Goal: Task Accomplishment & Management: Complete application form

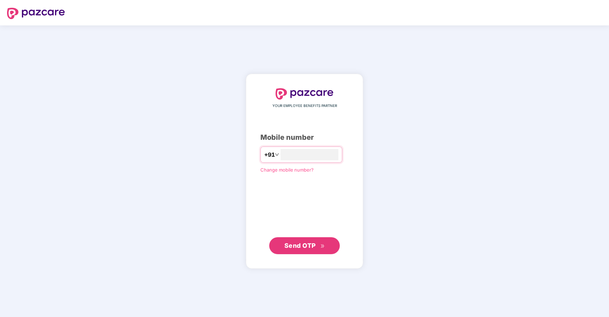
type input "**********"
click at [296, 248] on span "Send OTP" at bounding box center [299, 244] width 31 height 7
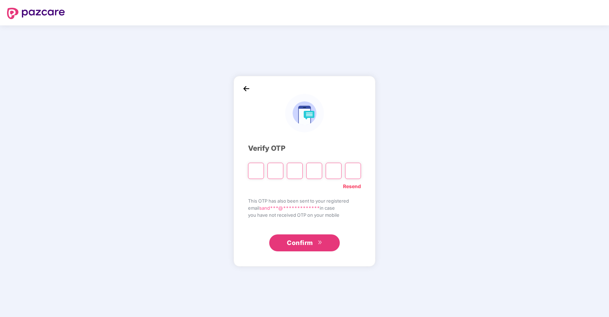
type input "*"
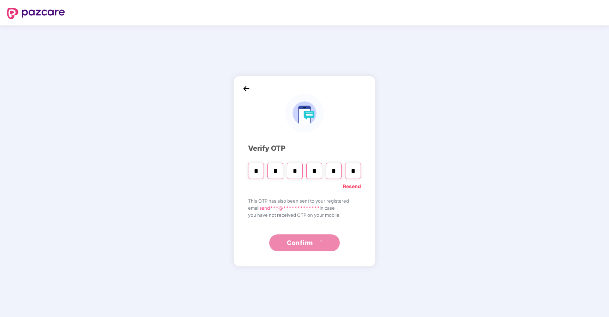
type input "*"
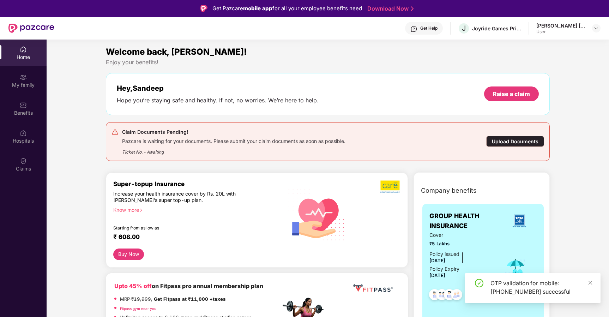
click at [526, 144] on div "Upload Documents" at bounding box center [515, 141] width 58 height 11
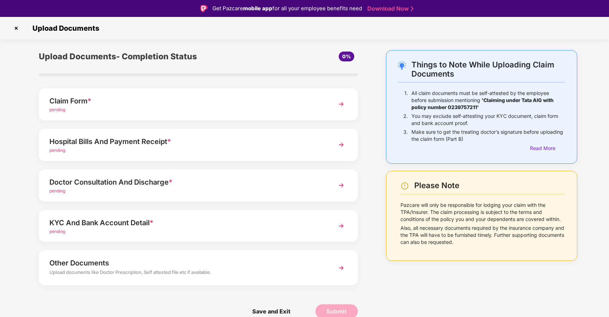
click at [343, 141] on img at bounding box center [341, 144] width 13 height 13
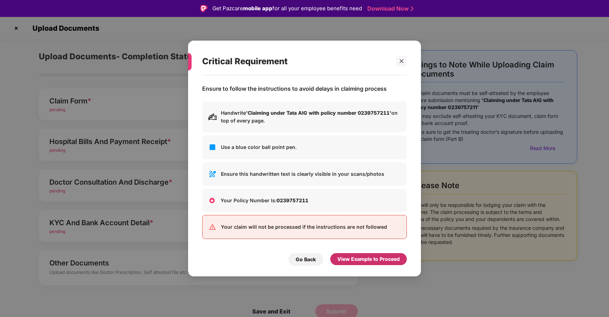
click at [338, 259] on div "View Example to Proceed" at bounding box center [368, 259] width 62 height 8
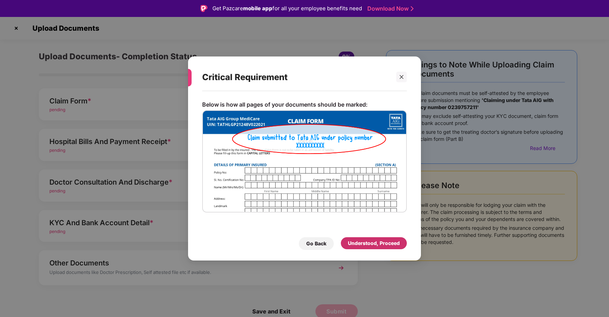
click at [359, 244] on div "Understood, Proceed" at bounding box center [374, 243] width 52 height 8
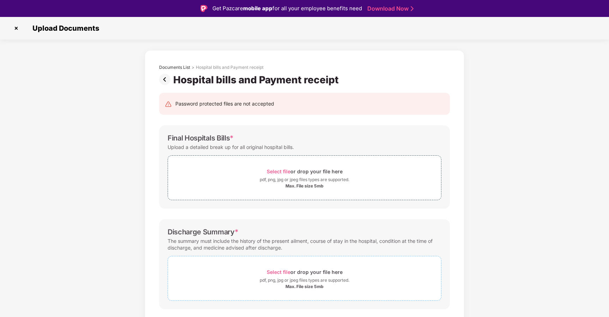
click at [280, 274] on span "Select file" at bounding box center [279, 272] width 24 height 6
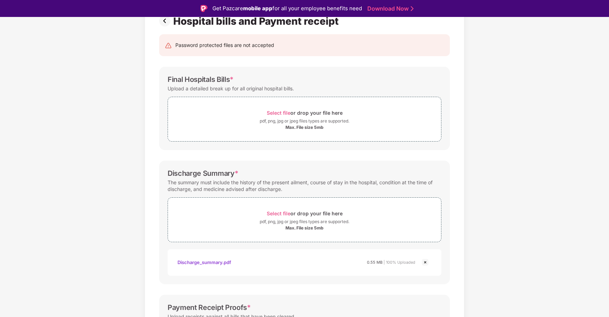
scroll to position [51, 0]
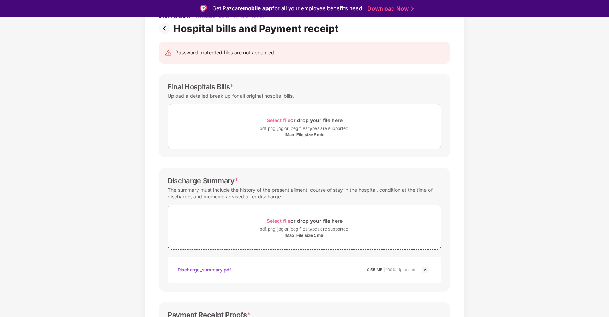
click at [306, 137] on div "Max. File size 5mb" at bounding box center [304, 135] width 38 height 6
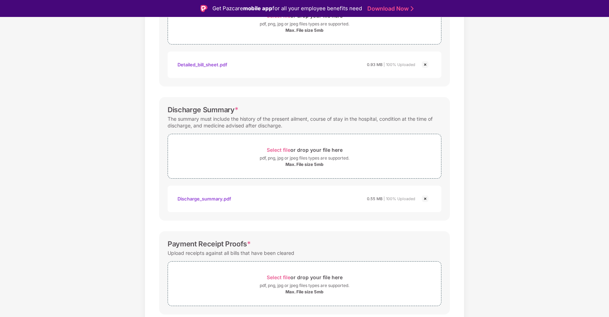
scroll to position [179, 0]
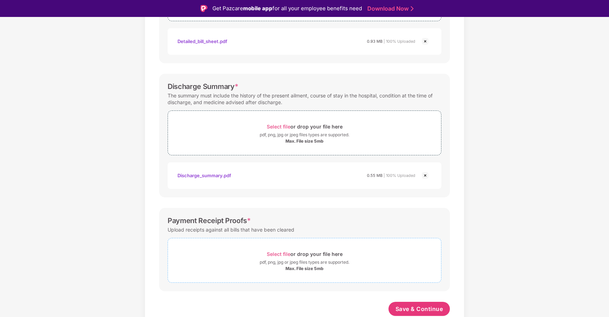
click at [328, 265] on div "pdf, png, jpg or jpeg files types are supported." at bounding box center [305, 262] width 90 height 7
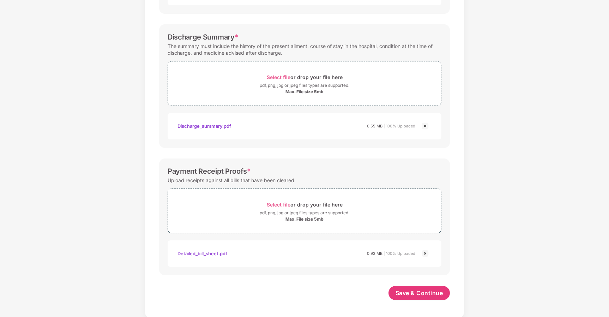
scroll to position [212, 0]
click at [405, 289] on span "Save & Continue" at bounding box center [419, 292] width 48 height 8
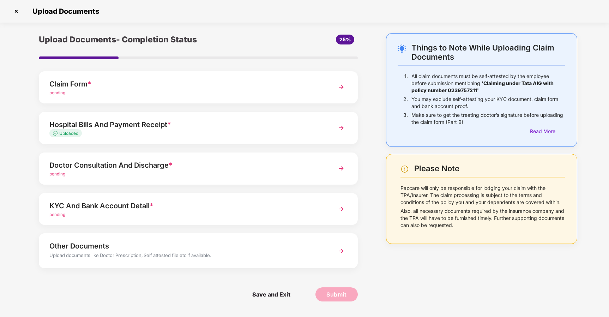
click at [342, 174] on img at bounding box center [341, 168] width 13 height 13
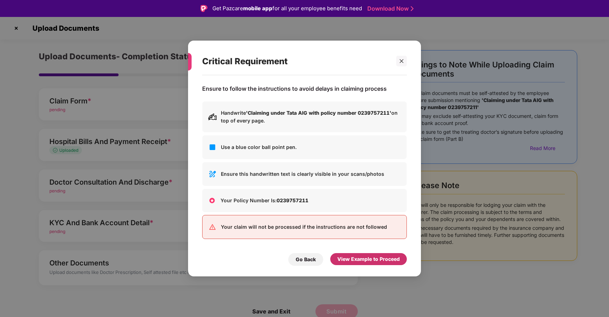
click at [375, 260] on div "View Example to Proceed" at bounding box center [368, 259] width 62 height 8
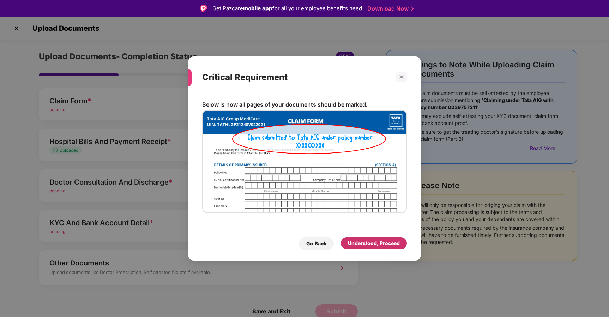
click at [365, 245] on div "Understood, Proceed" at bounding box center [374, 243] width 52 height 8
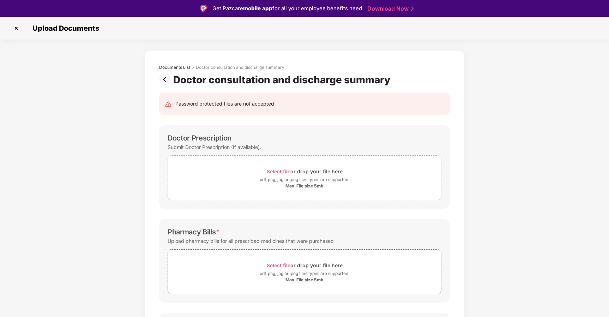
click at [273, 176] on div "pdf, png, jpg or jpeg files types are supported." at bounding box center [305, 179] width 90 height 7
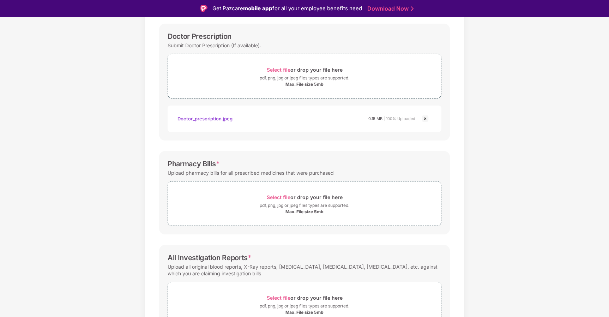
scroll to position [120, 0]
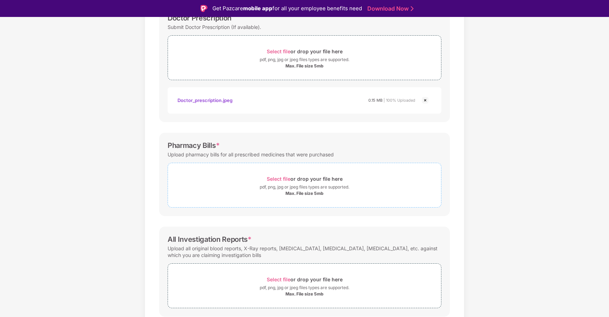
click at [305, 190] on div "pdf, png, jpg or jpeg files types are supported." at bounding box center [305, 186] width 90 height 7
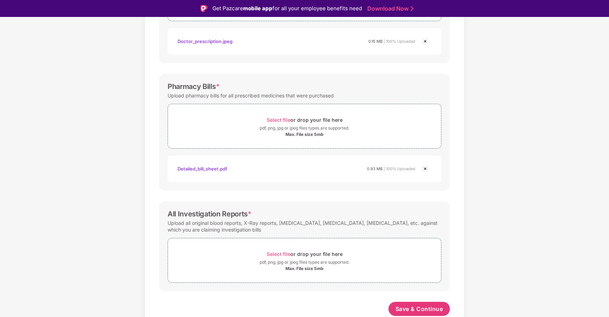
scroll to position [179, 0]
click at [305, 265] on div "pdf, png, jpg or jpeg files types are supported." at bounding box center [305, 262] width 90 height 7
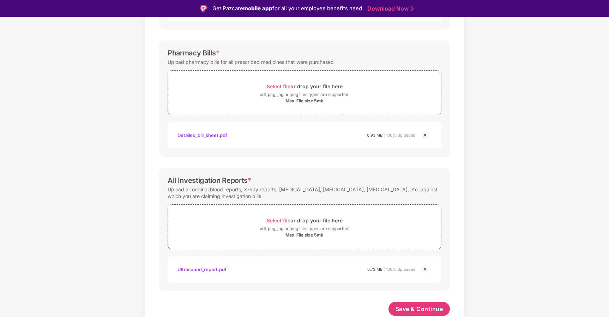
scroll to position [17, 0]
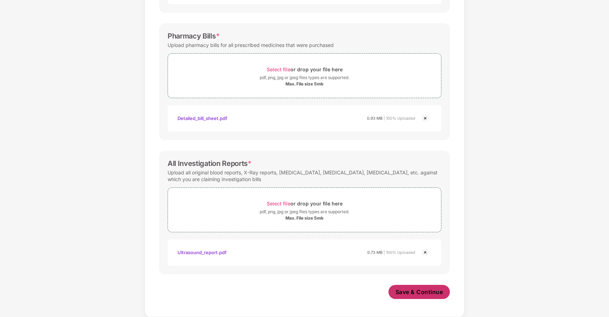
click at [414, 294] on span "Save & Continue" at bounding box center [419, 292] width 48 height 8
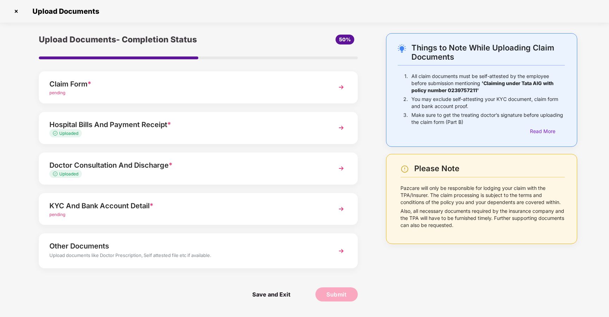
click at [338, 211] on img at bounding box center [341, 208] width 13 height 13
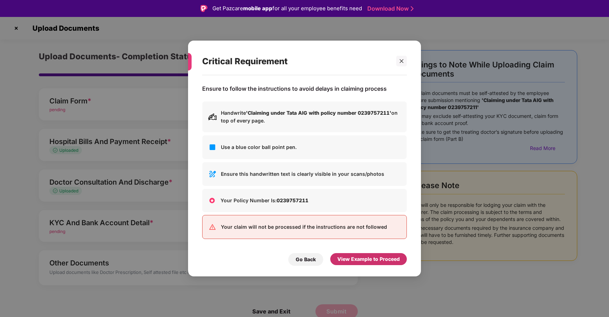
click at [360, 260] on div "View Example to Proceed" at bounding box center [368, 259] width 62 height 8
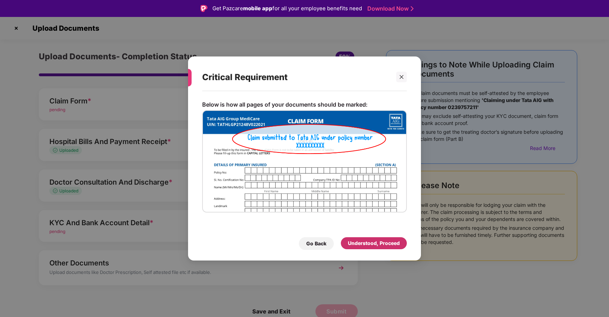
click at [354, 243] on div "Understood, Proceed" at bounding box center [374, 243] width 52 height 8
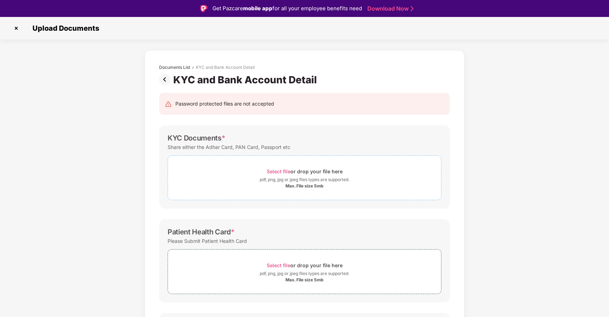
click at [279, 172] on span "Select file" at bounding box center [279, 171] width 24 height 6
click at [165, 79] on img at bounding box center [166, 79] width 14 height 11
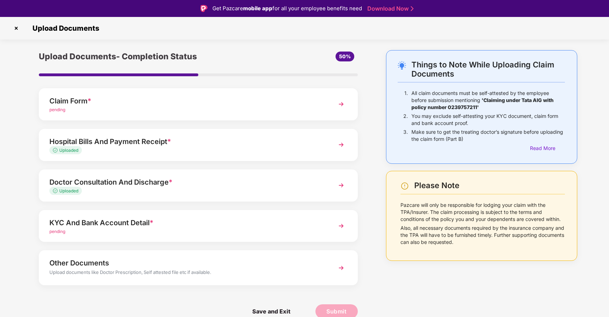
scroll to position [17, 0]
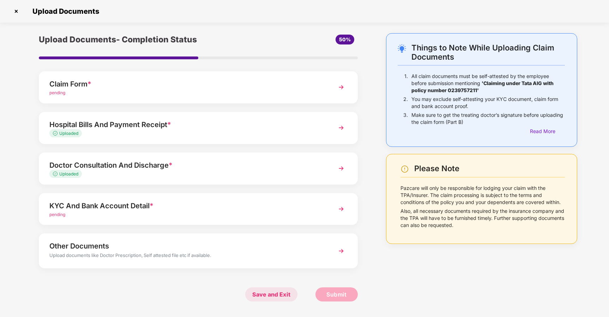
click at [261, 294] on span "Save and Exit" at bounding box center [271, 294] width 52 height 14
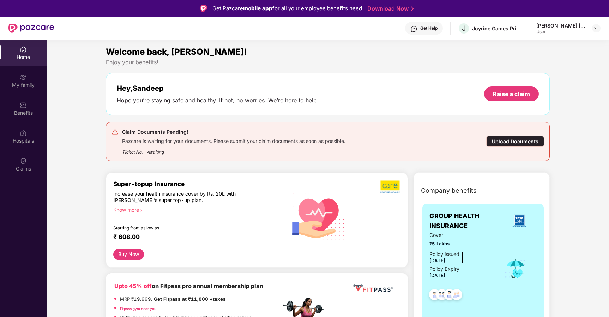
click at [505, 141] on div "Upload Documents" at bounding box center [515, 141] width 58 height 11
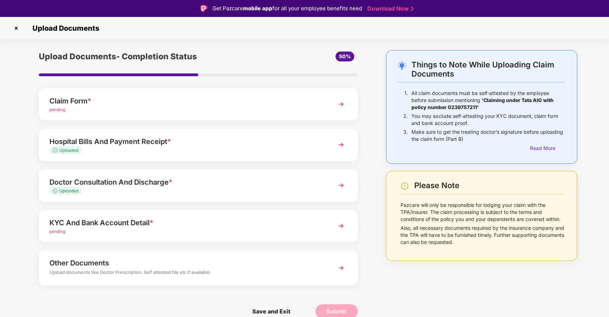
scroll to position [17, 0]
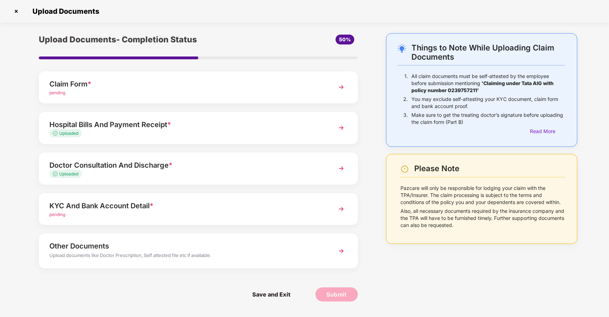
click at [339, 210] on img at bounding box center [341, 208] width 13 height 13
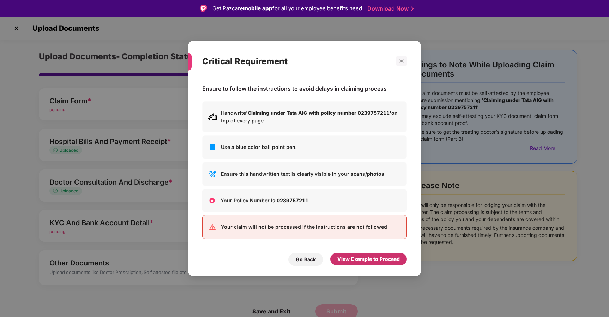
click at [348, 257] on div "View Example to Proceed" at bounding box center [368, 259] width 62 height 8
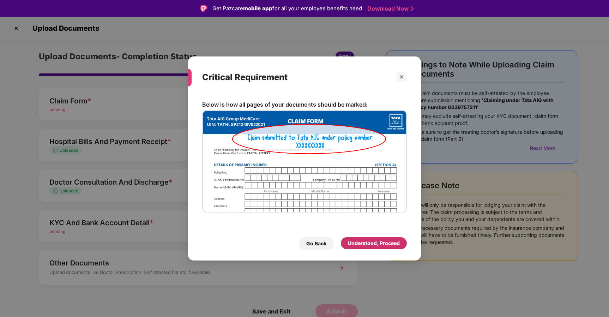
click at [378, 245] on div "Understood, Proceed" at bounding box center [374, 243] width 52 height 8
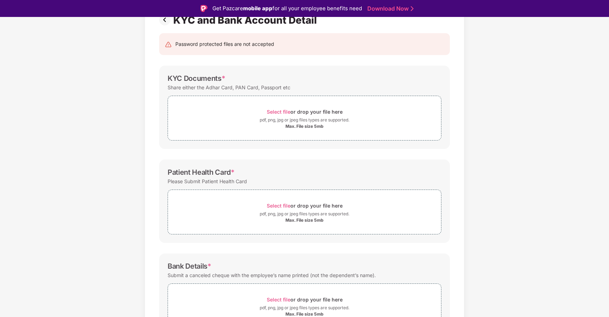
scroll to position [51, 0]
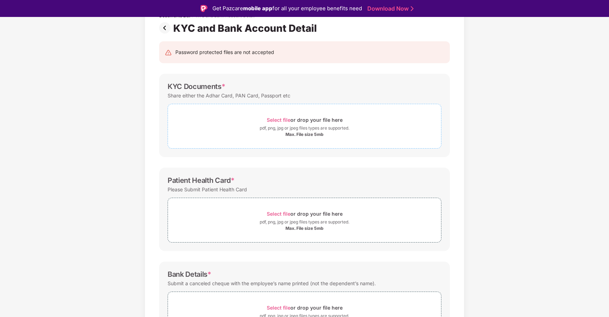
click at [277, 128] on div "pdf, png, jpg or jpeg files types are supported." at bounding box center [305, 127] width 90 height 7
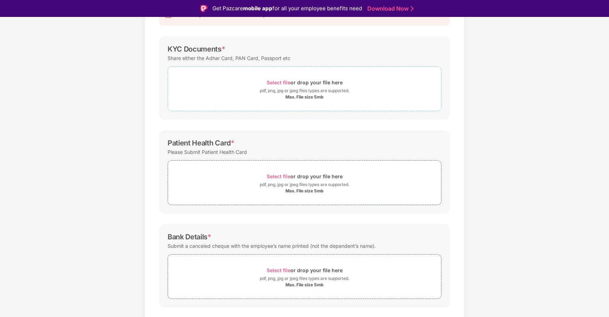
click at [275, 90] on div "pdf, png, jpg or jpeg files types are supported." at bounding box center [305, 90] width 90 height 7
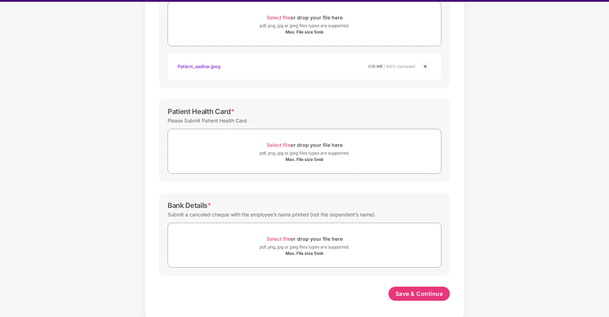
scroll to position [139, 0]
click at [309, 155] on div "pdf, png, jpg or jpeg files types are supported." at bounding box center [305, 153] width 90 height 7
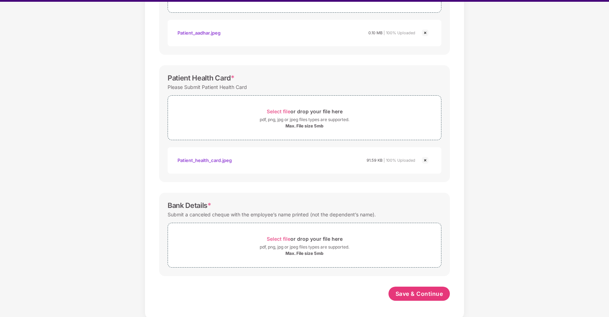
scroll to position [17, 0]
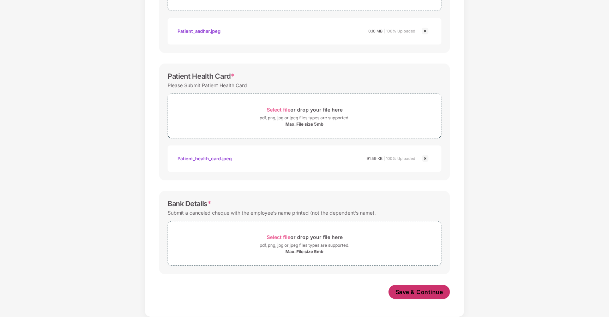
click at [429, 294] on span "Save & Continue" at bounding box center [419, 292] width 48 height 8
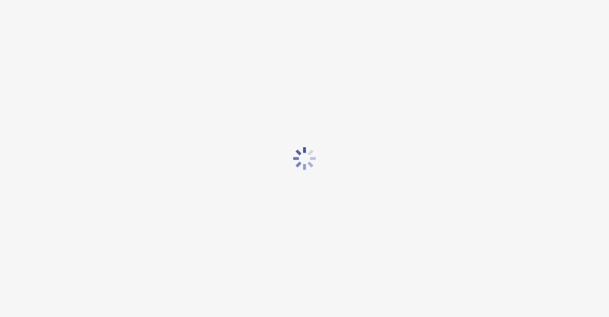
scroll to position [0, 0]
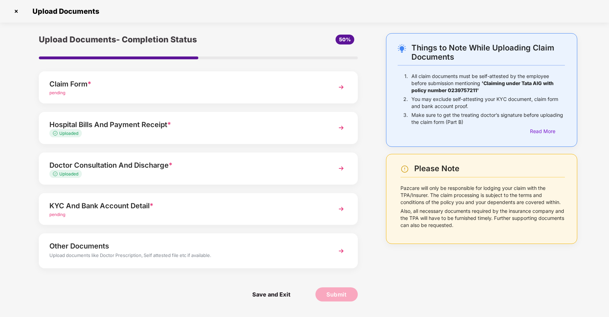
click at [335, 212] on img at bounding box center [341, 208] width 13 height 13
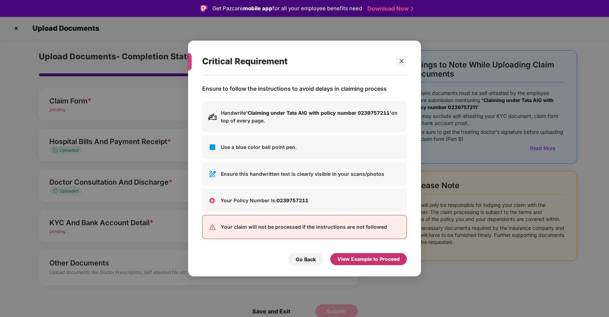
click at [352, 260] on div "View Example to Proceed" at bounding box center [368, 259] width 62 height 8
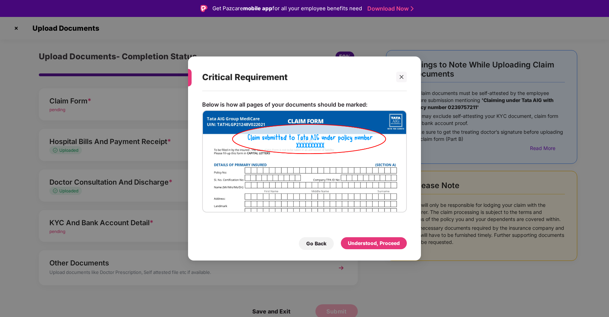
click at [362, 246] on div "Understood, Proceed" at bounding box center [374, 243] width 52 height 8
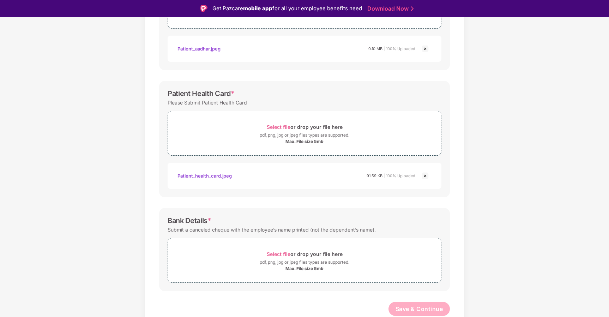
scroll to position [17, 0]
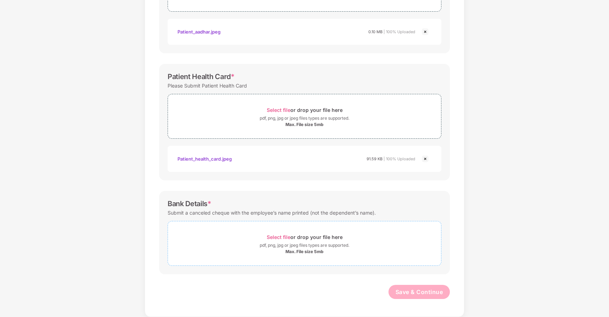
click at [286, 247] on div "pdf, png, jpg or jpeg files types are supported." at bounding box center [305, 245] width 90 height 7
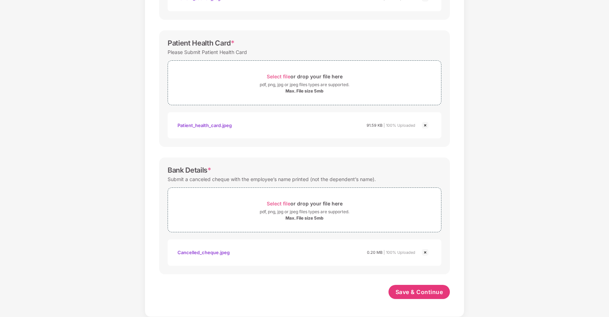
scroll to position [205, 0]
click at [421, 289] on span "Save & Continue" at bounding box center [419, 292] width 48 height 8
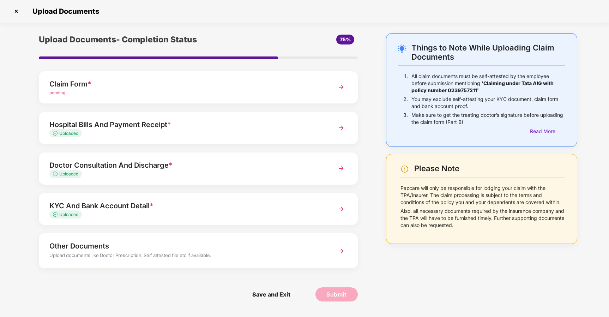
scroll to position [0, 0]
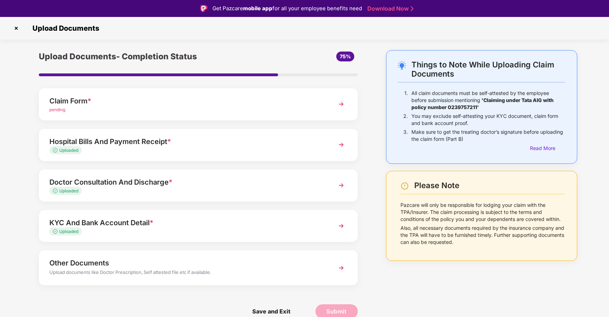
click at [340, 105] on img at bounding box center [341, 104] width 13 height 13
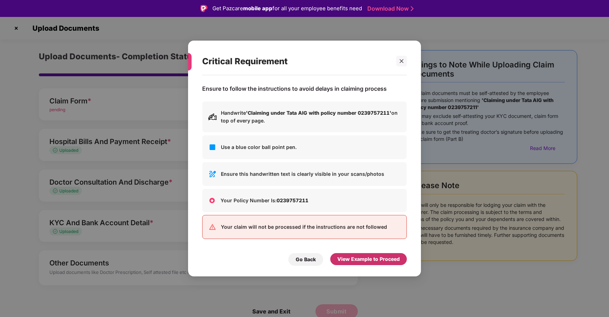
click at [356, 261] on div "View Example to Proceed" at bounding box center [368, 259] width 62 height 8
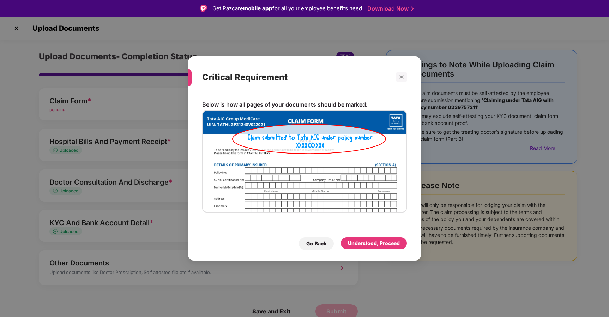
click at [370, 250] on div "Below is how all pages of your documents should be marked: Go Back Understood, …" at bounding box center [304, 172] width 233 height 162
click at [370, 243] on div "Understood, Proceed" at bounding box center [374, 243] width 52 height 8
